Goal: Find specific page/section: Find specific page/section

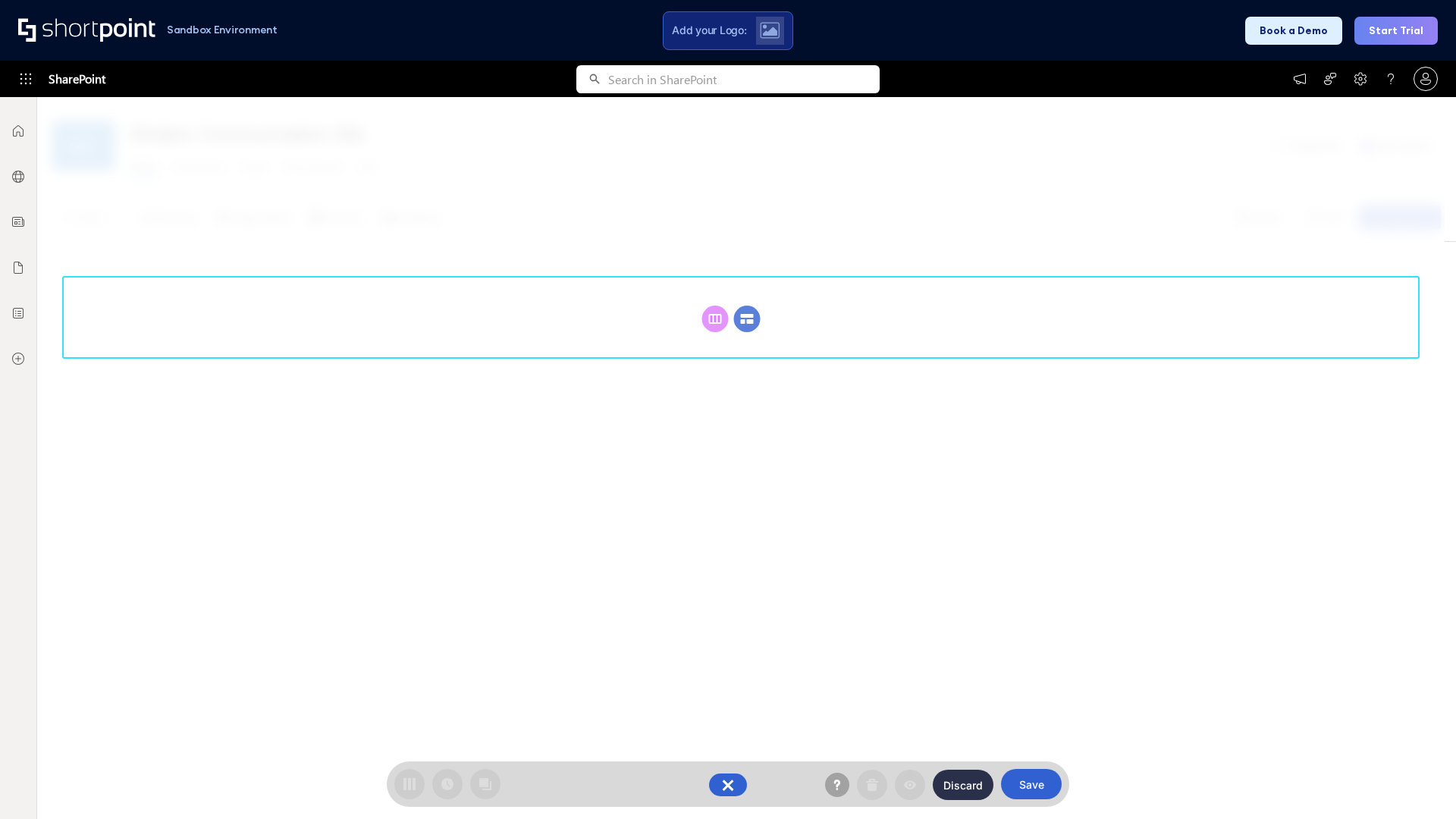
scroll to position [208, 0]
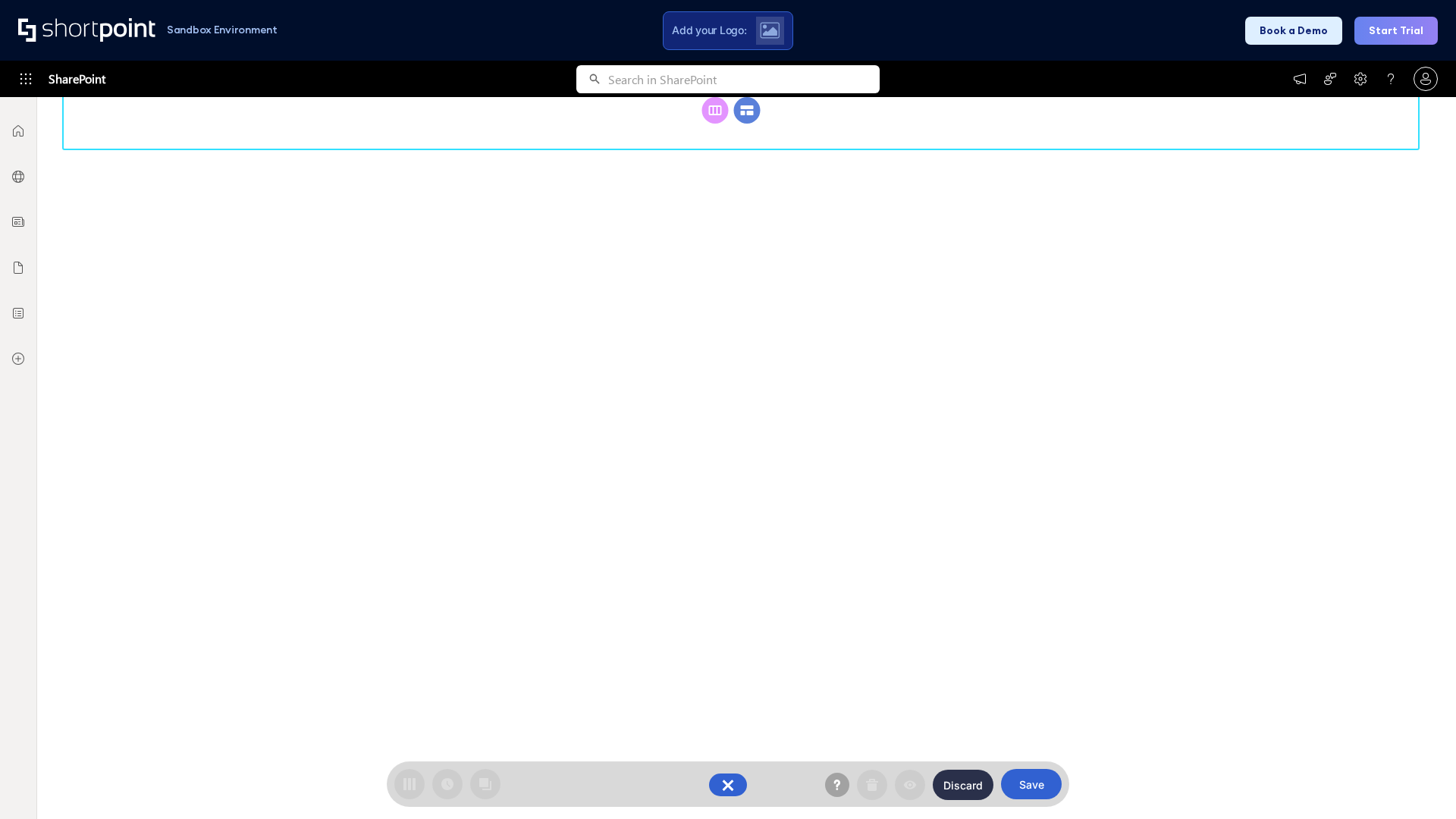
click at [747, 124] on circle at bounding box center [747, 110] width 26 height 26
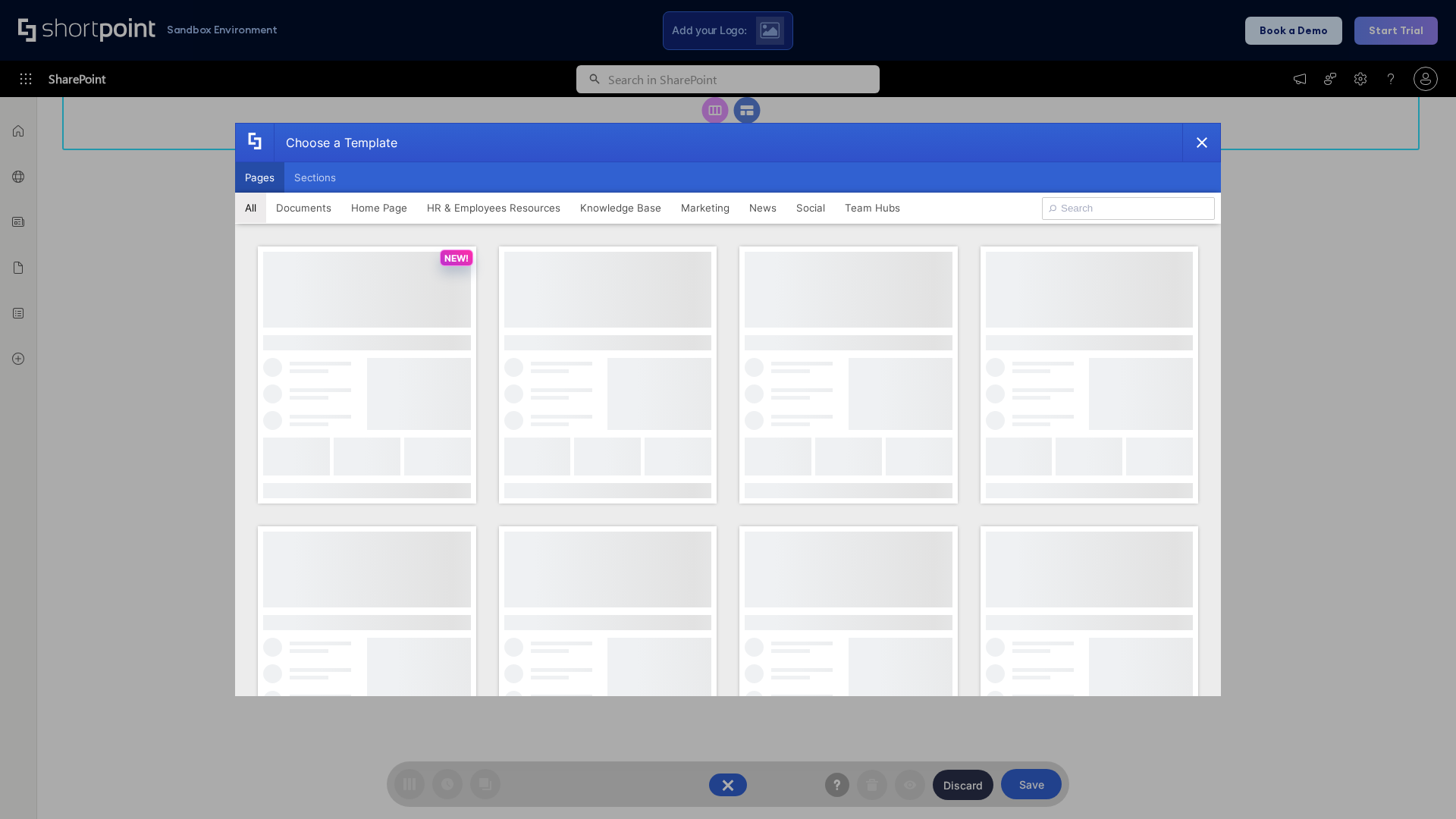
scroll to position [0, 0]
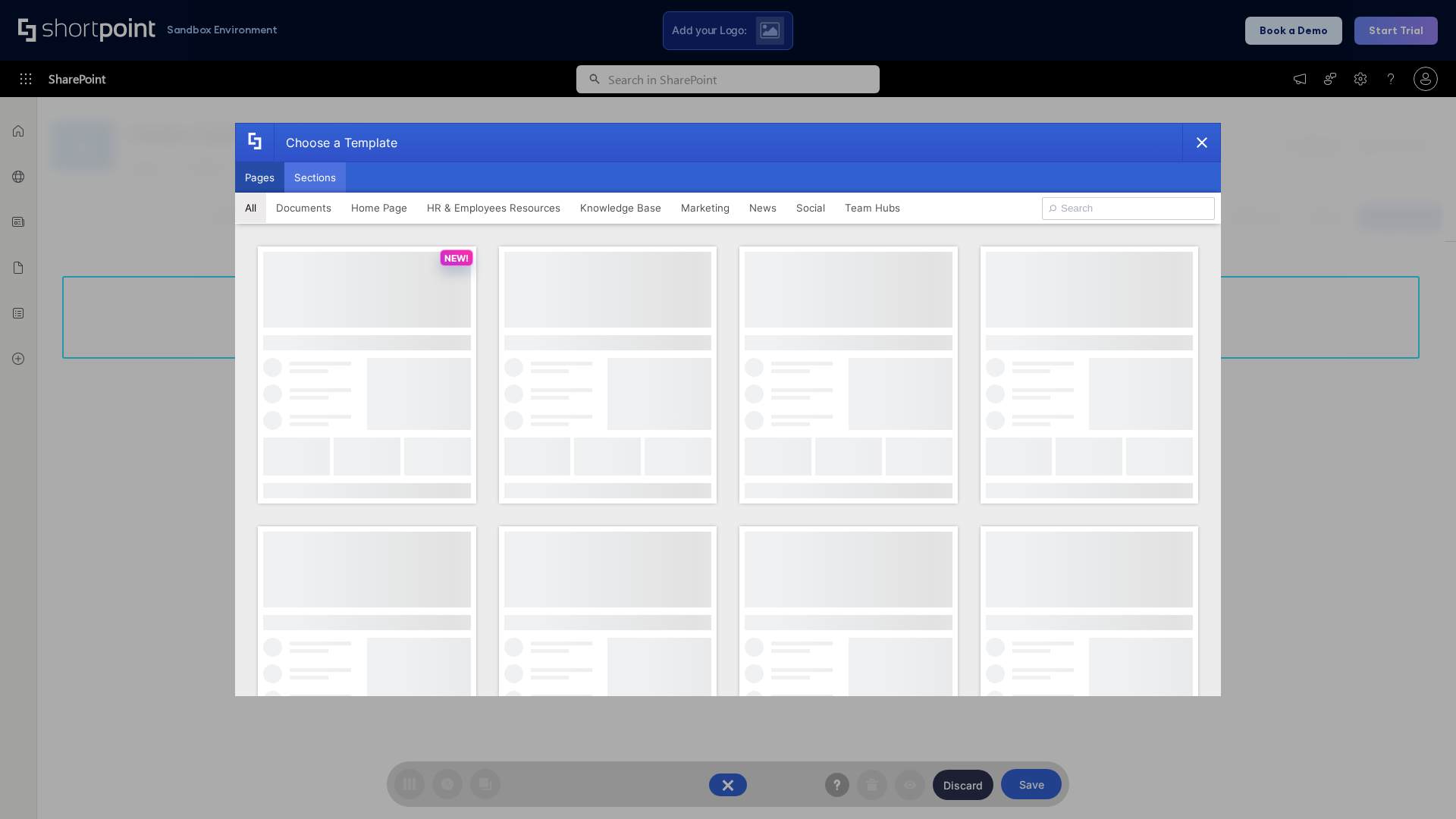
click at [315, 177] on button "Sections" at bounding box center [315, 177] width 62 height 30
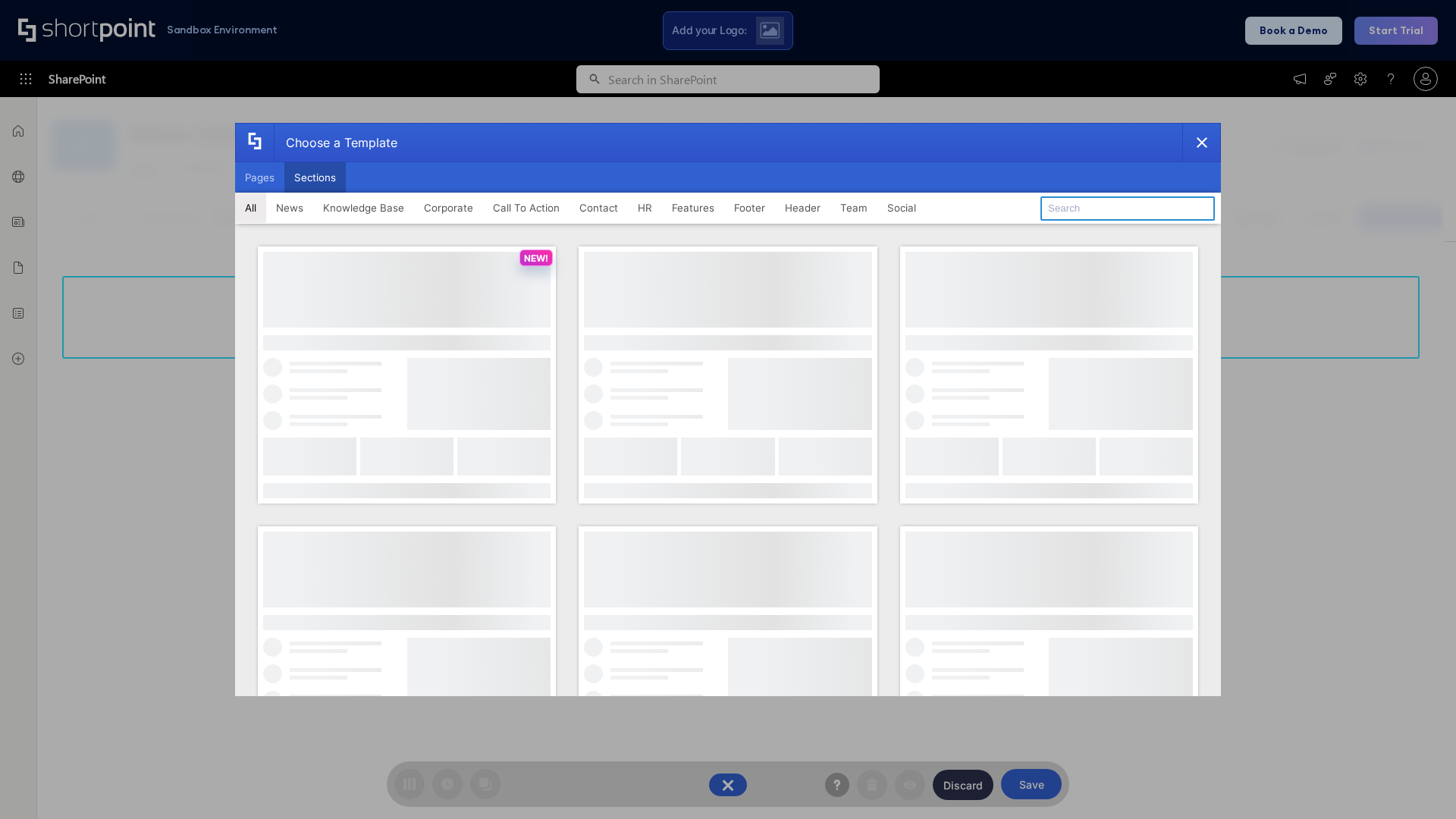
type input "FAQ 3"
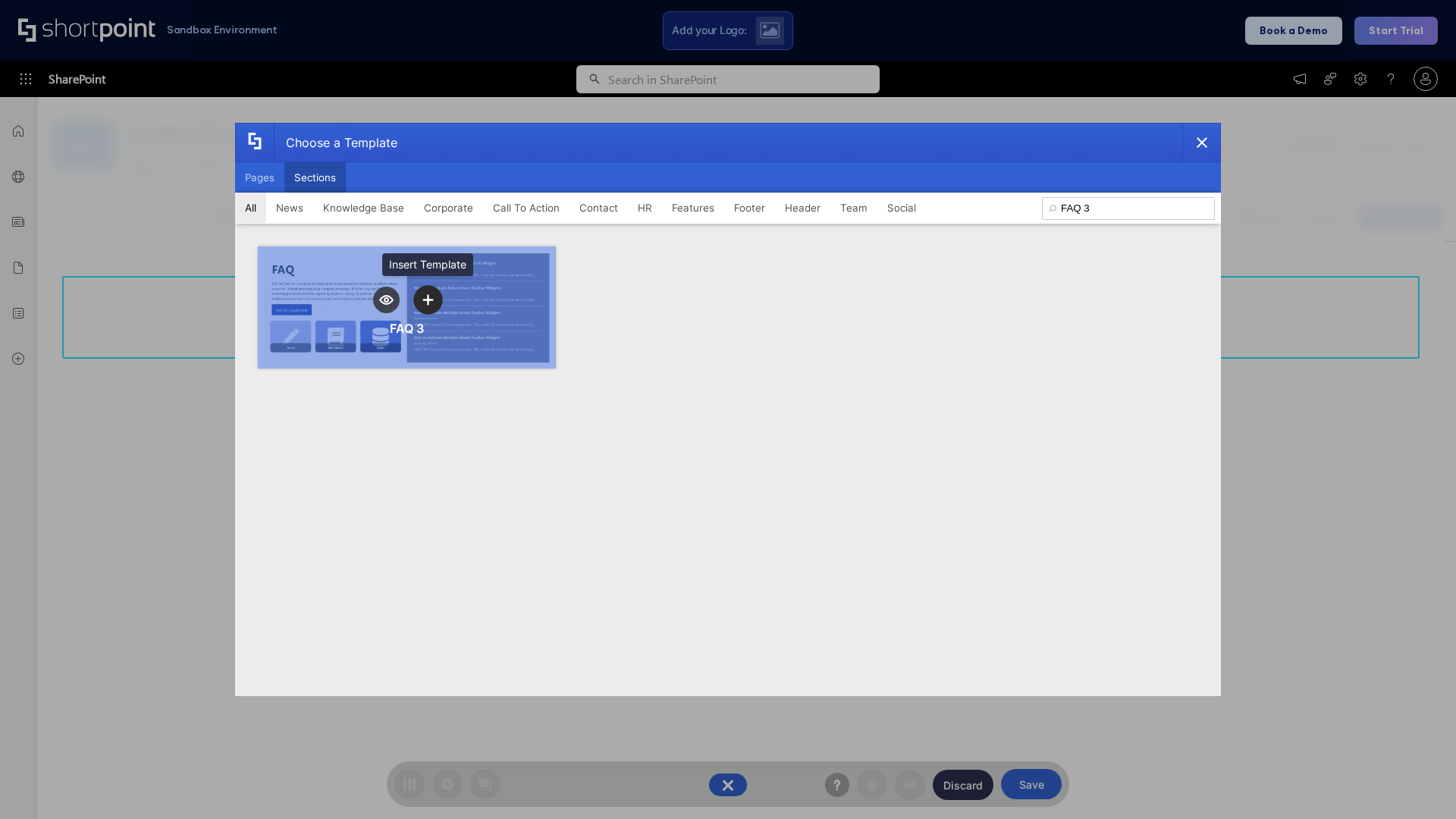
click at [428, 300] on icon "template selector" at bounding box center [428, 299] width 11 height 11
